Goal: Information Seeking & Learning: Find specific fact

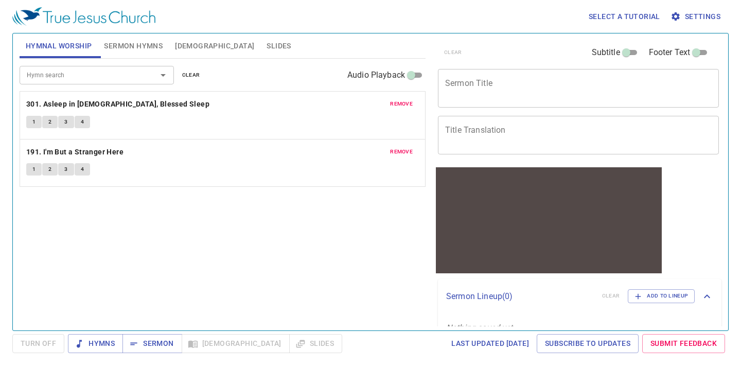
click at [184, 42] on span "Bible" at bounding box center [214, 46] width 79 height 13
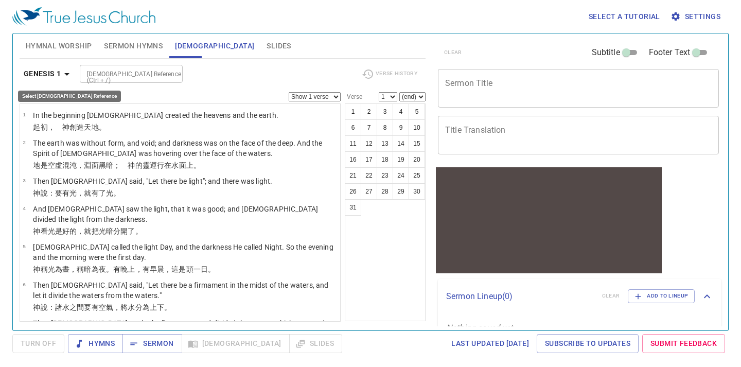
click at [42, 73] on b "Genesis 1" at bounding box center [43, 73] width 38 height 13
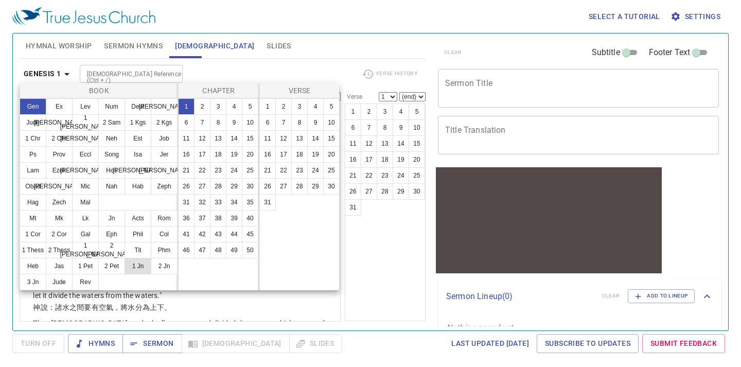
click at [140, 268] on button "1 Jn" at bounding box center [138, 266] width 27 height 16
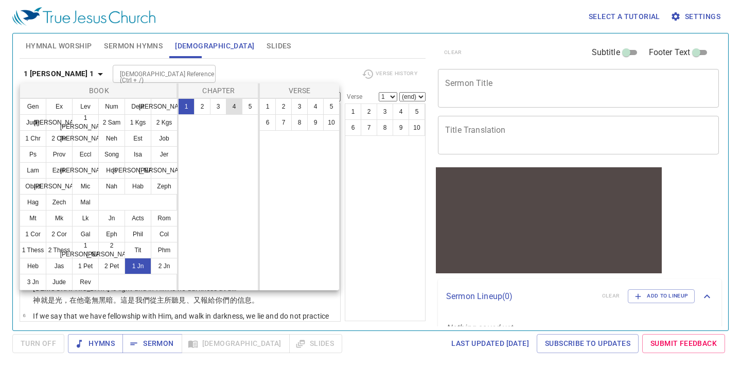
click at [236, 105] on button "4" at bounding box center [234, 106] width 16 height 16
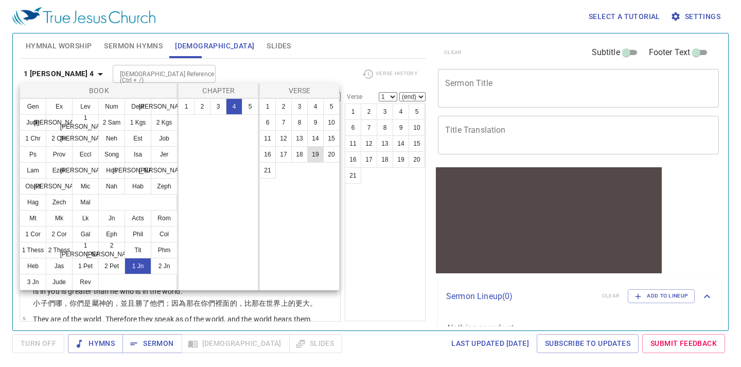
click at [320, 157] on button "19" at bounding box center [315, 154] width 16 height 16
select select "19"
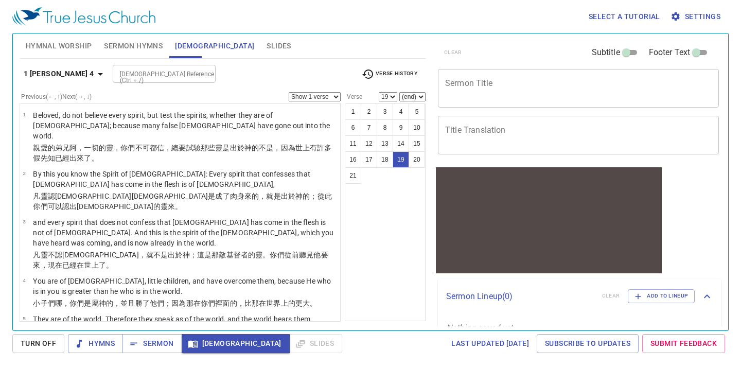
scroll to position [622, 0]
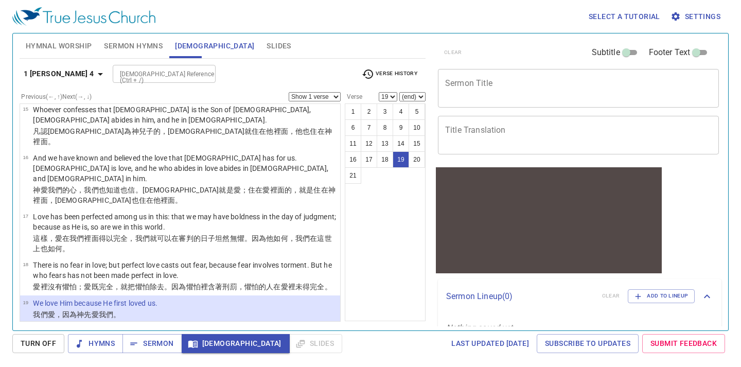
click at [156, 71] on input "Bible Reference (Ctrl + /)" at bounding box center [156, 74] width 80 height 12
type input "php 4 13"
select select "13"
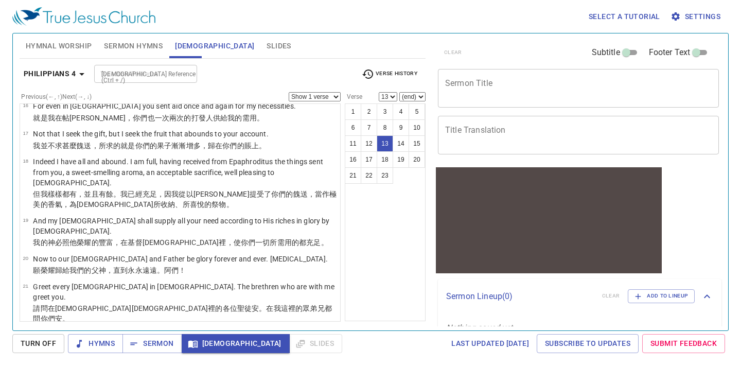
scroll to position [387, 0]
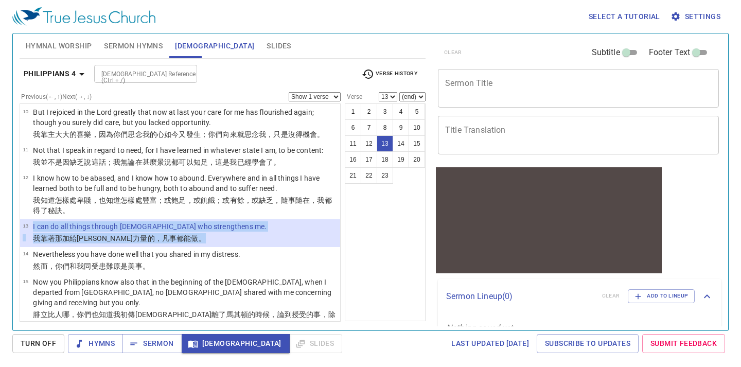
drag, startPoint x: 162, startPoint y: 218, endPoint x: 33, endPoint y: 208, distance: 129.0
click at [33, 221] on tbody "13 I can do all things through Christ who strengthens me. 我靠著 那 加給我 力量 的，凡事 都能做…" at bounding box center [145, 233] width 244 height 24
copy tbody "I can do all things through Christ who strengthens me. 我靠著 那 加給我 力量 的，凡事 都能做 。"
click at [147, 75] on input "Bible Reference (Ctrl + /)" at bounding box center [137, 74] width 80 height 12
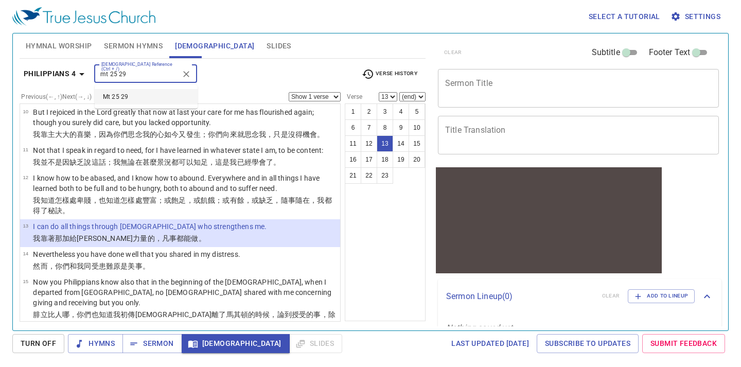
type input "mt 25 29"
select select "29"
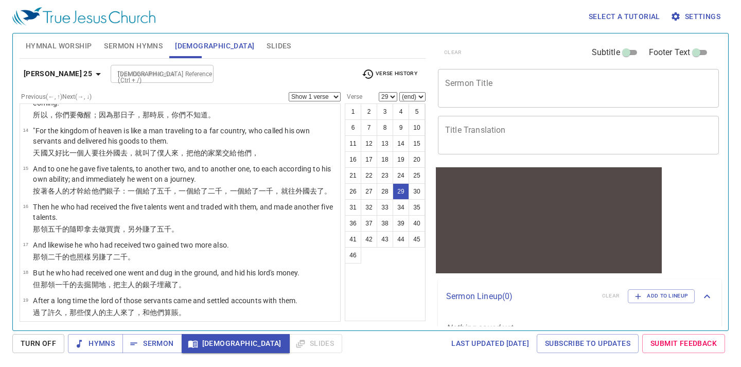
scroll to position [909, 0]
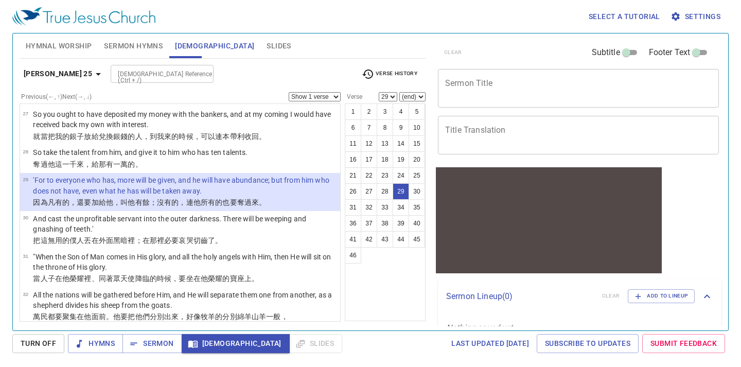
click at [135, 78] on input "Bible Reference (Ctrl + /)" at bounding box center [154, 74] width 80 height 12
type input "2 cor 8 12"
select select "12"
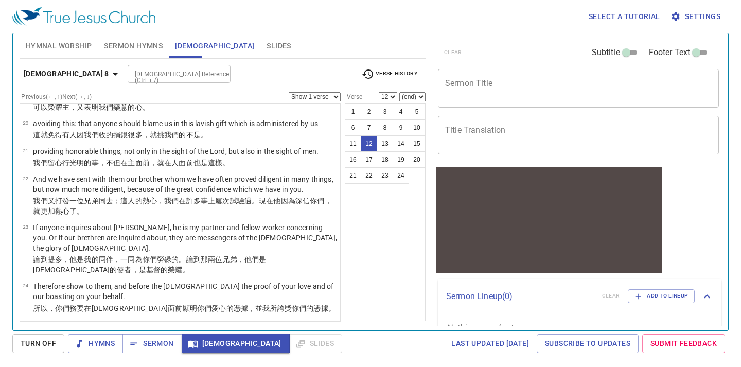
scroll to position [375, 0]
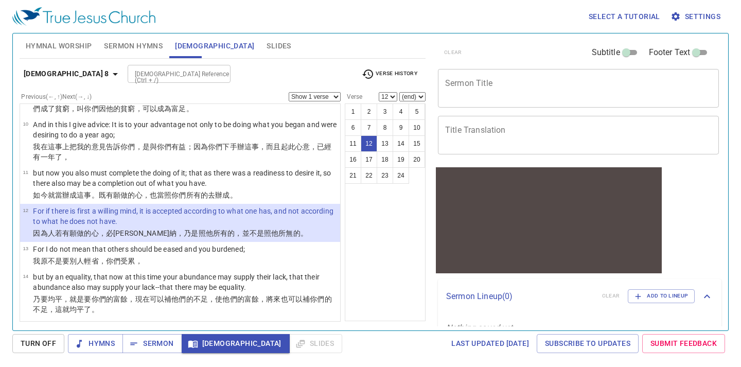
drag, startPoint x: 31, startPoint y: 197, endPoint x: 170, endPoint y: 208, distance: 139.4
click at [171, 210] on tr "12 For if there is first a willing mind, it is accepted according to what one h…" at bounding box center [180, 217] width 314 height 22
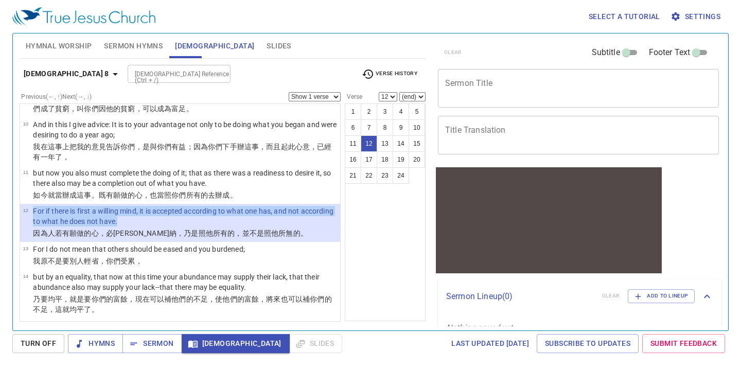
drag, startPoint x: 167, startPoint y: 209, endPoint x: 30, endPoint y: 206, distance: 137.4
click at [30, 206] on tr "12 For if there is first a willing mind, it is accepted according to what one h…" at bounding box center [180, 217] width 314 height 22
click at [269, 228] on p "因為 人若有 願做的 心 ，必蒙悅納 ，乃是照 他 所有 的，並不是 照 他所無的 。" at bounding box center [185, 233] width 304 height 10
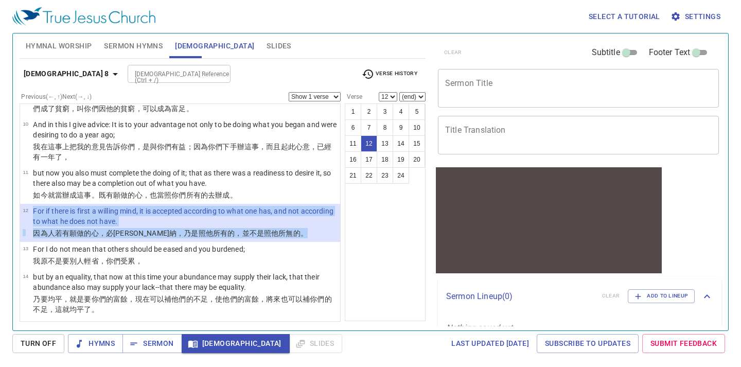
drag, startPoint x: 269, startPoint y: 222, endPoint x: 28, endPoint y: 202, distance: 242.2
click at [28, 206] on tbody "12 For if there is first a willing mind, it is accepted according to what one h…" at bounding box center [180, 223] width 314 height 34
copy tbody "For if there is first a willing mind, it is accepted according to what one has,…"
click at [166, 75] on input "Bible Reference (Ctrl + /)" at bounding box center [171, 74] width 80 height 12
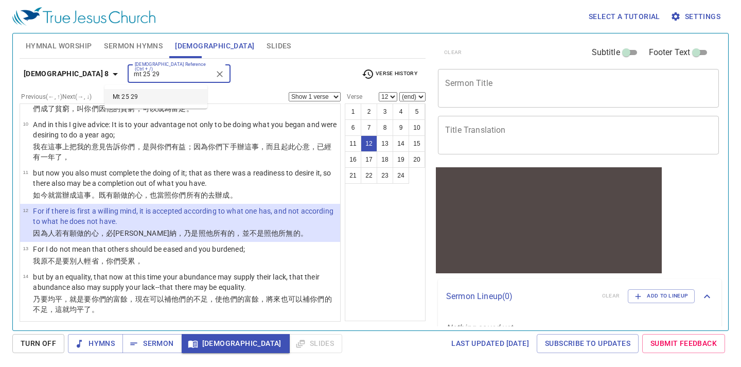
type input "mt 25 29"
select select "29"
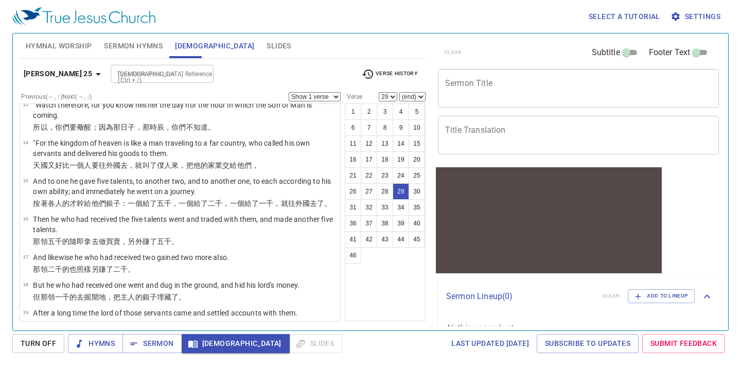
scroll to position [909, 0]
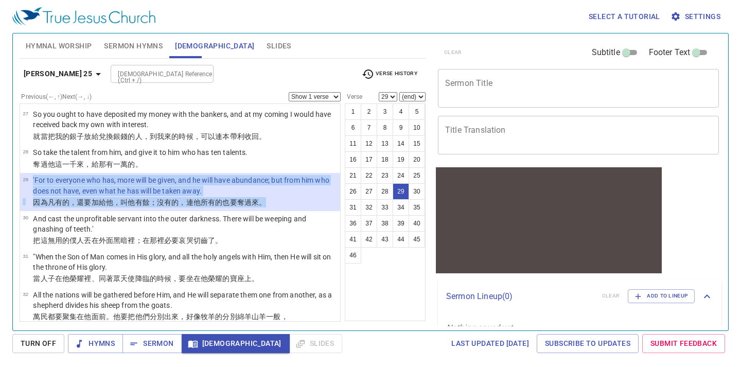
drag, startPoint x: 31, startPoint y: 200, endPoint x: 278, endPoint y: 221, distance: 247.4
click at [278, 209] on tbody "29 'For to everyone who has, more will be given, and he will have abundance; bu…" at bounding box center [180, 192] width 314 height 34
copy tbody "'For to everyone who has, more will be given, and he will have abundance; but f…"
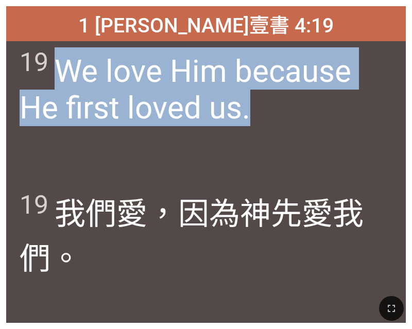
drag, startPoint x: 63, startPoint y: 74, endPoint x: 270, endPoint y: 109, distance: 209.8
click at [270, 109] on span "19 We love Him because He first loved us." at bounding box center [206, 86] width 373 height 79
copy span "We love Him because He first loved us."
